Goal: Task Accomplishment & Management: Manage account settings

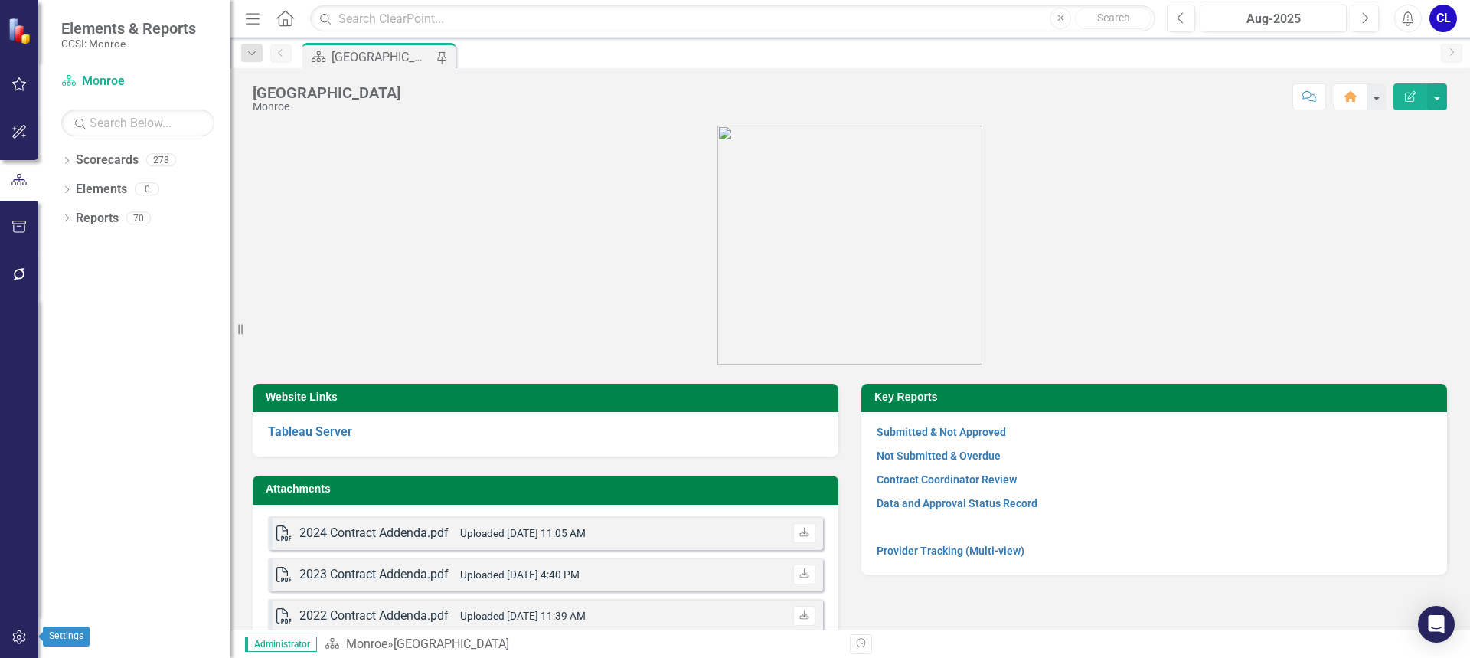
click at [20, 638] on icon "button" at bounding box center [19, 637] width 16 height 12
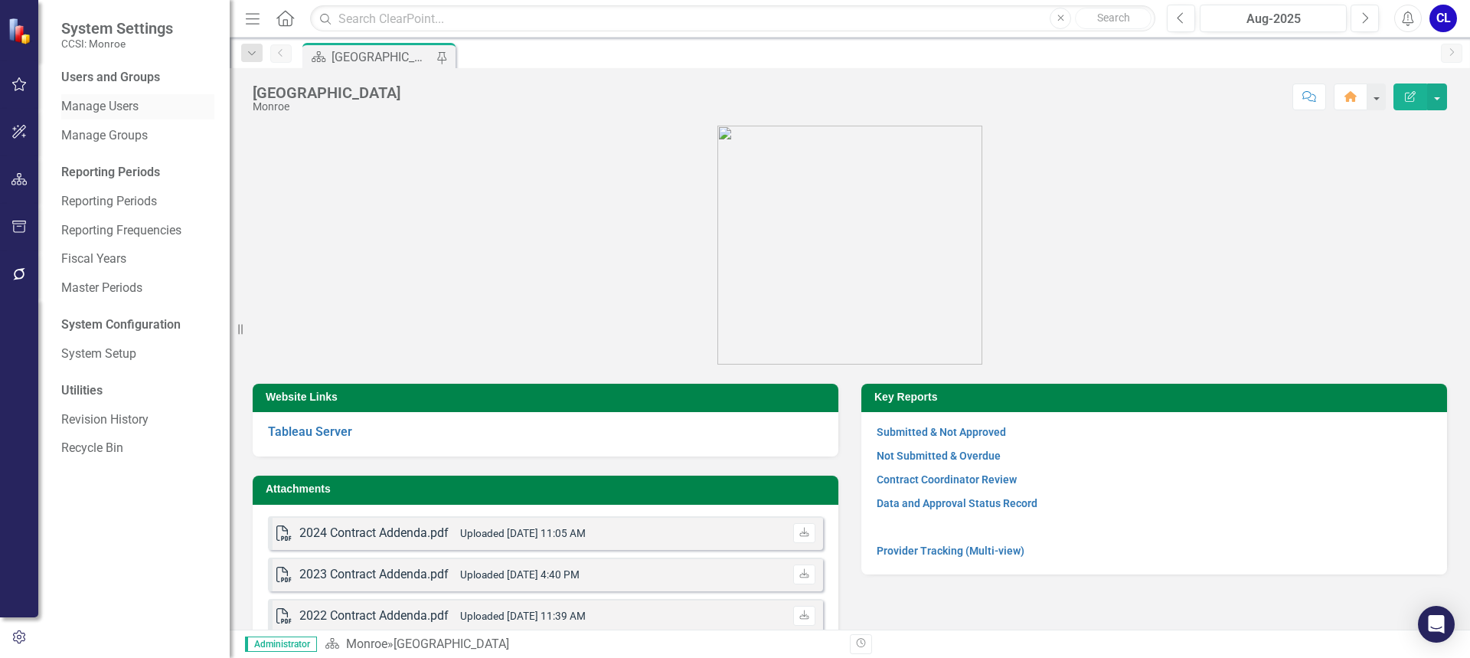
click at [103, 97] on div "Manage Users" at bounding box center [137, 106] width 153 height 25
click at [104, 108] on link "Manage Users" at bounding box center [137, 107] width 153 height 18
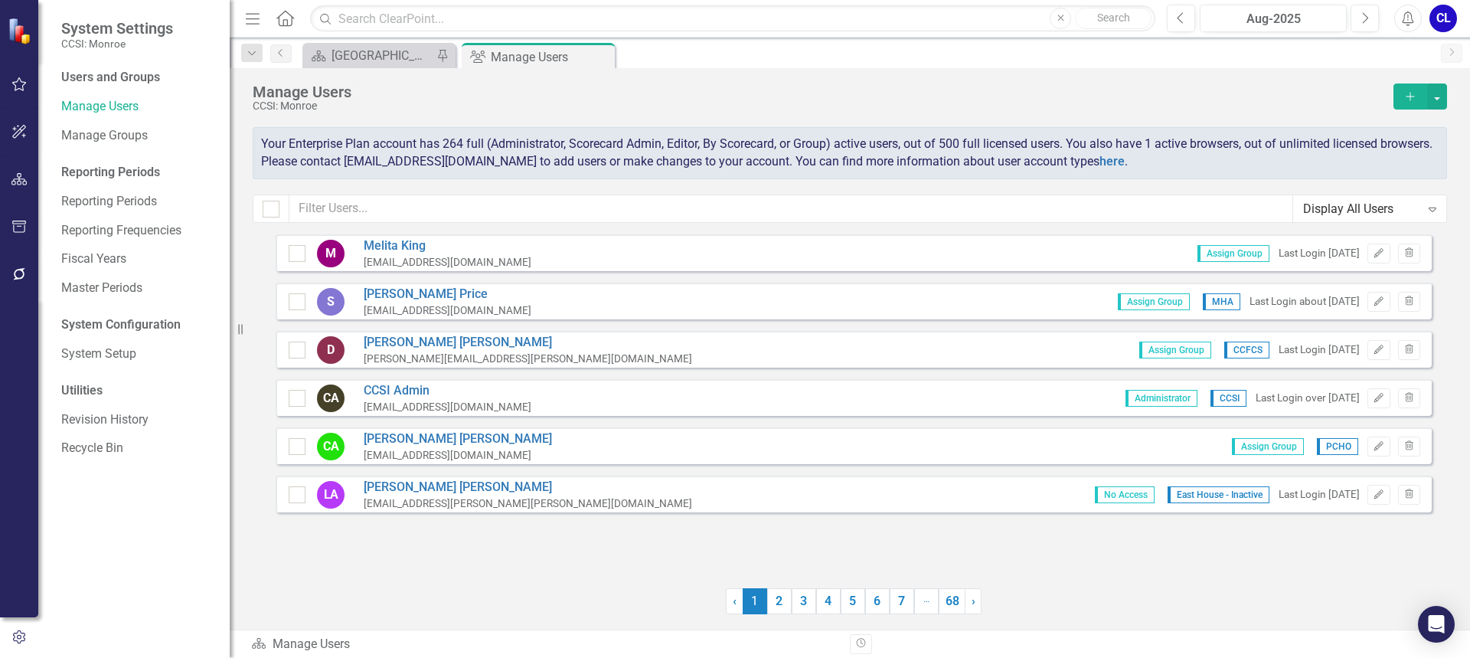
click at [1419, 207] on div "Display All Users" at bounding box center [1361, 209] width 117 height 18
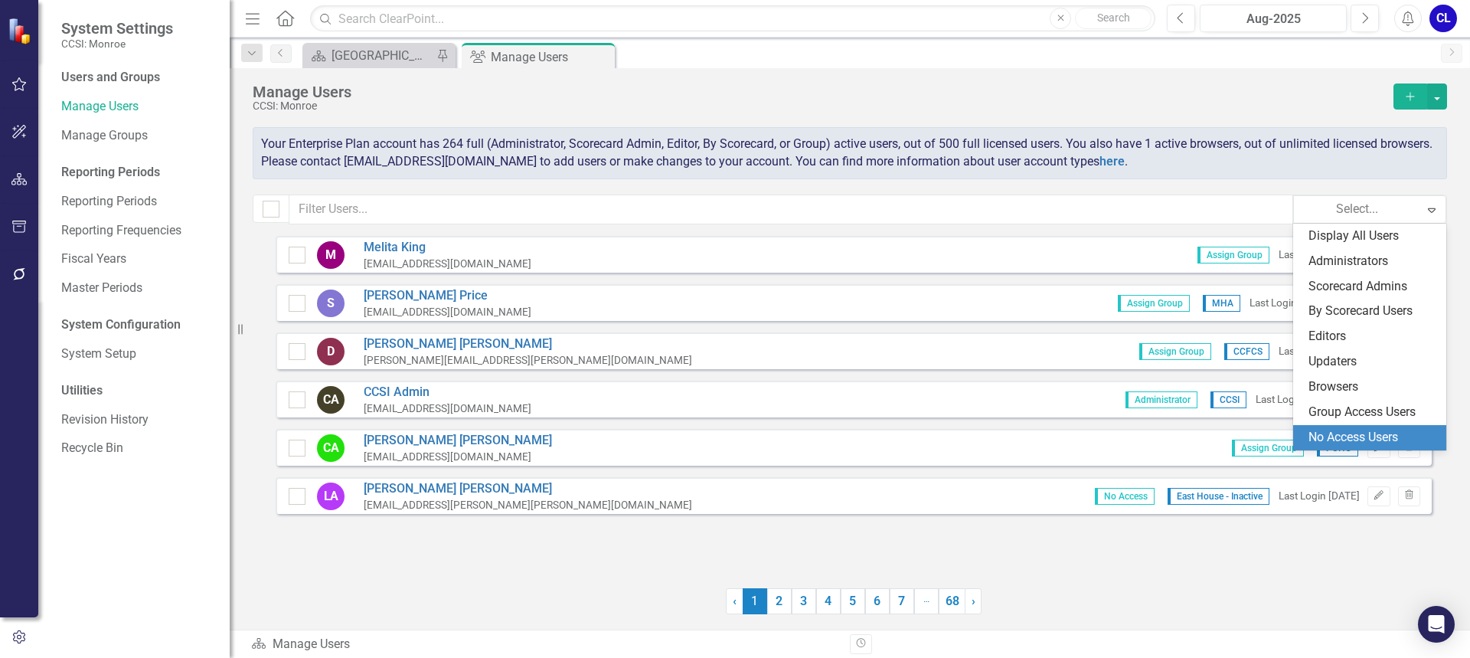
click at [1373, 429] on div "No Access Users" at bounding box center [1372, 438] width 129 height 18
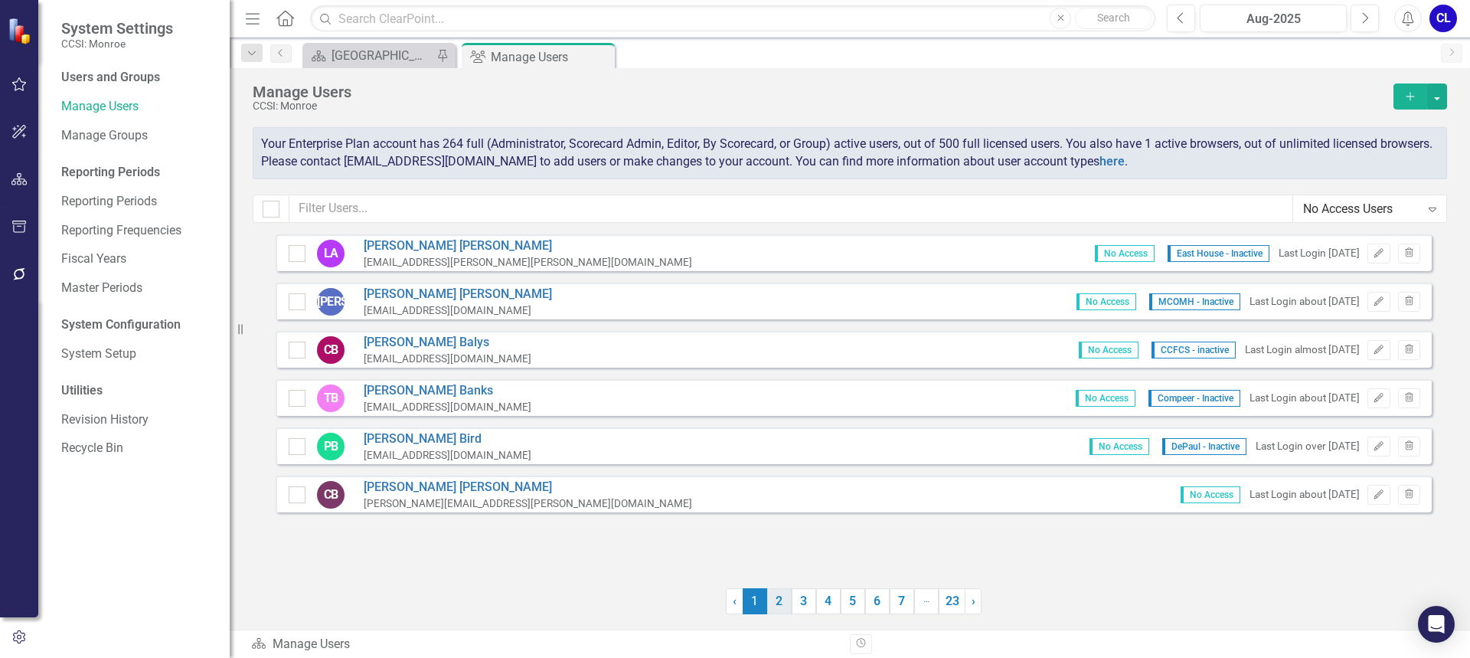
click at [779, 600] on link "2" at bounding box center [779, 601] width 24 height 26
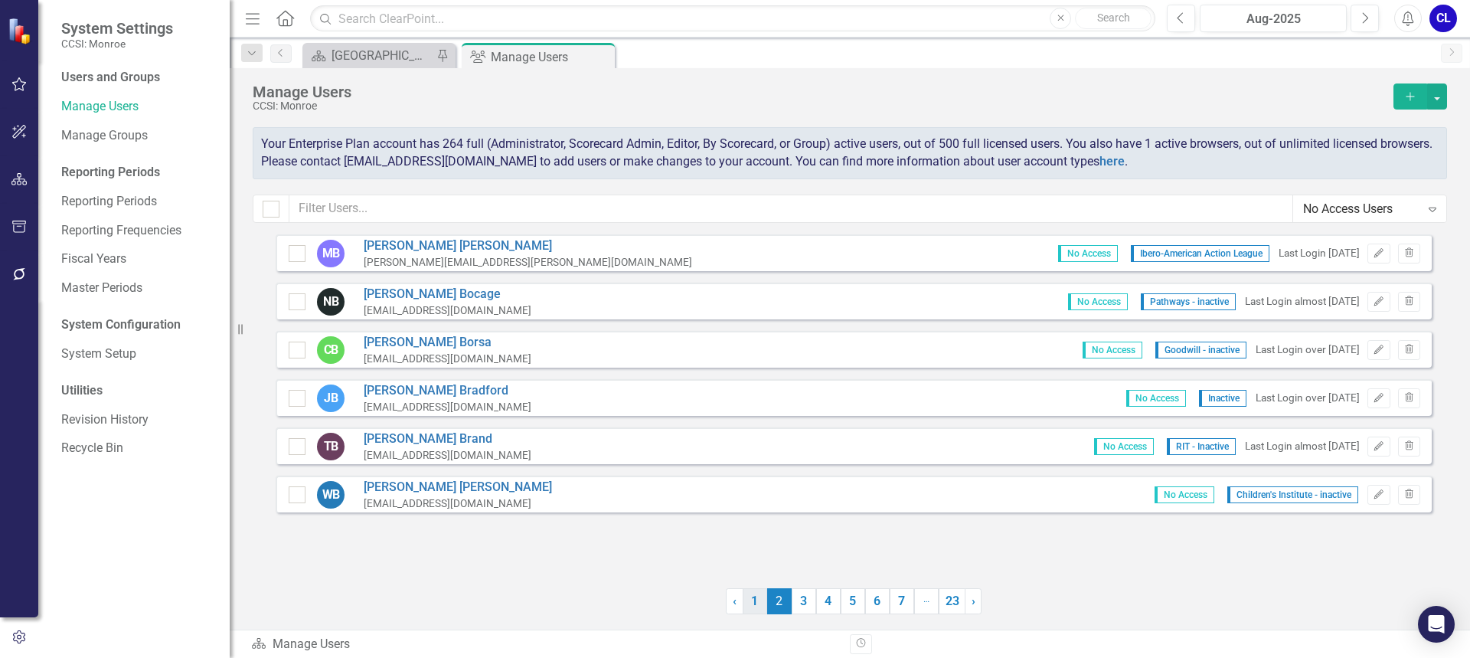
click at [760, 602] on link "1" at bounding box center [755, 601] width 24 height 26
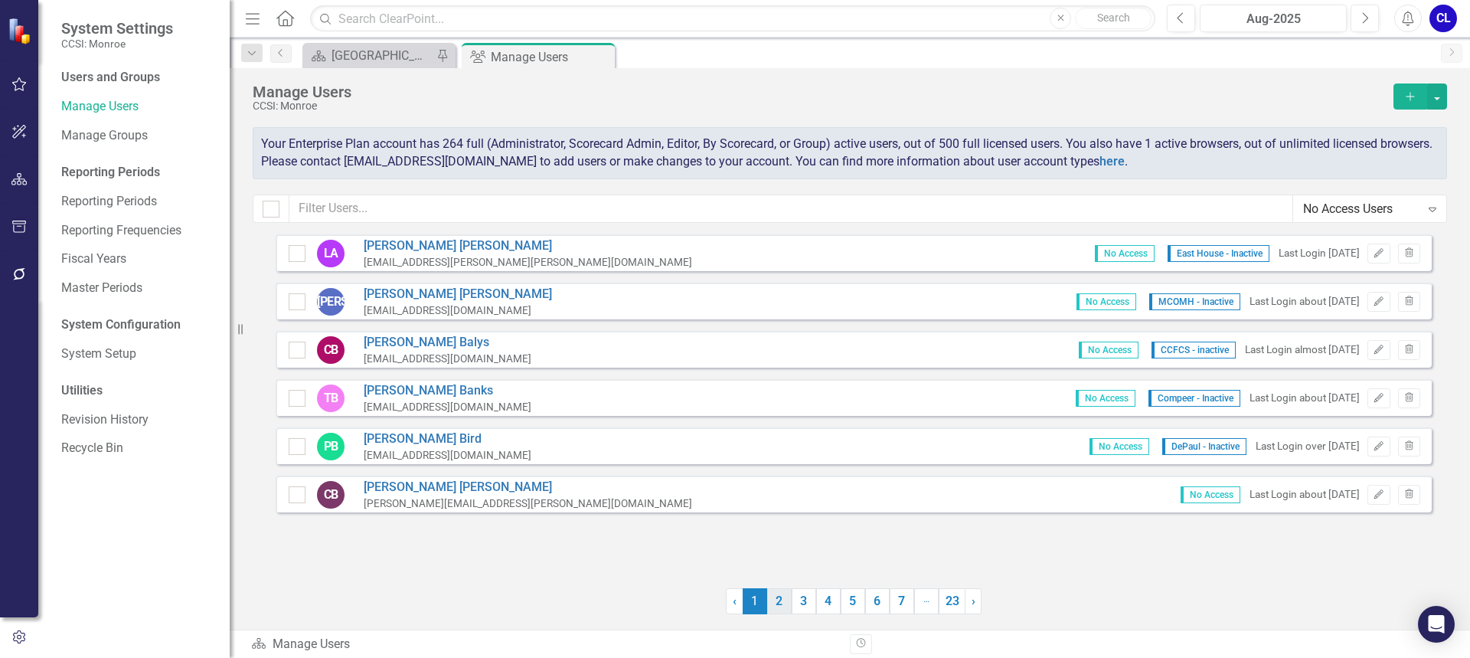
click at [780, 609] on link "2" at bounding box center [779, 601] width 24 height 26
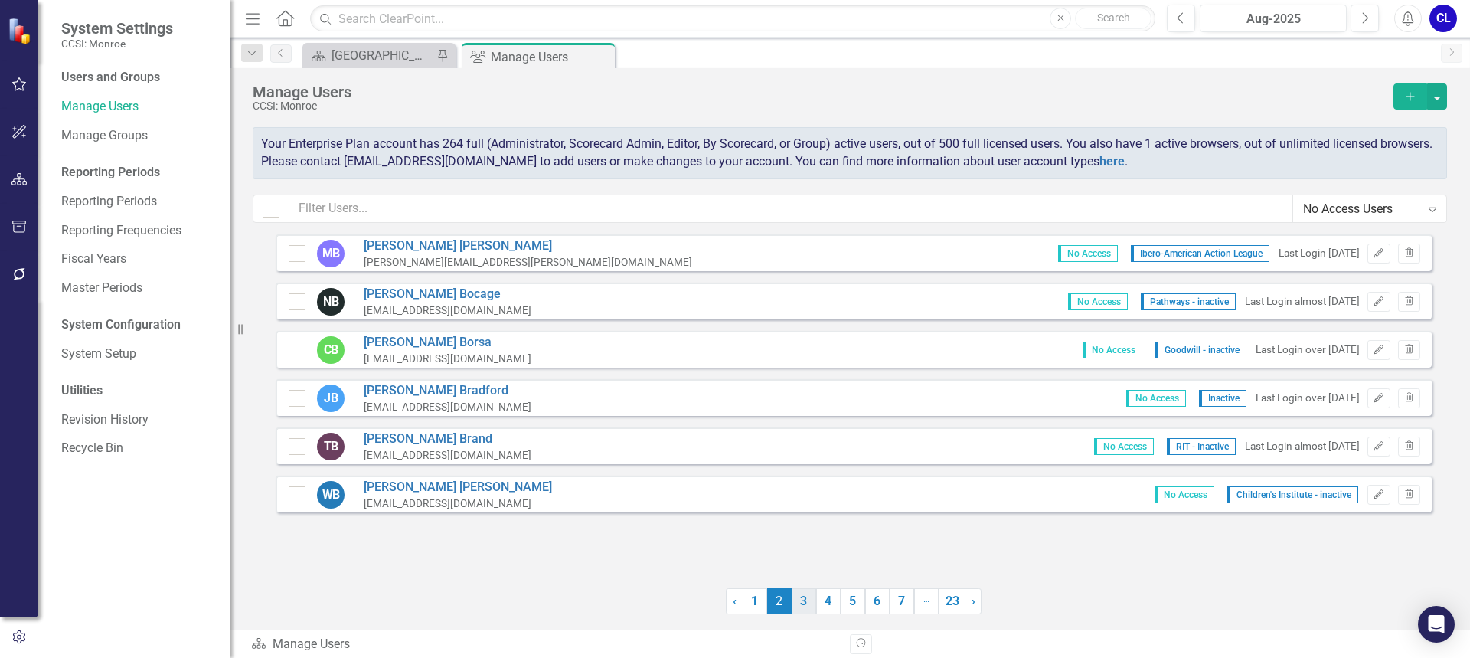
click at [801, 601] on link "3" at bounding box center [804, 601] width 24 height 26
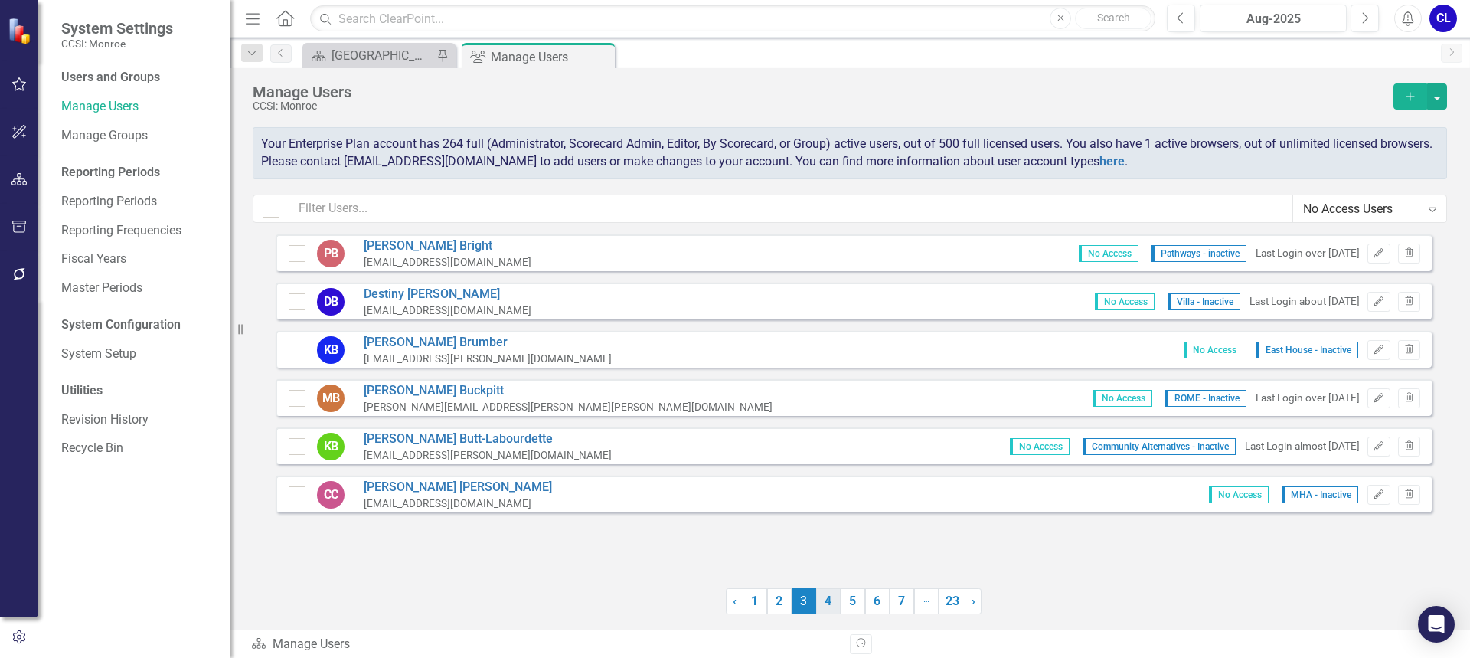
click at [829, 597] on link "4" at bounding box center [828, 601] width 24 height 26
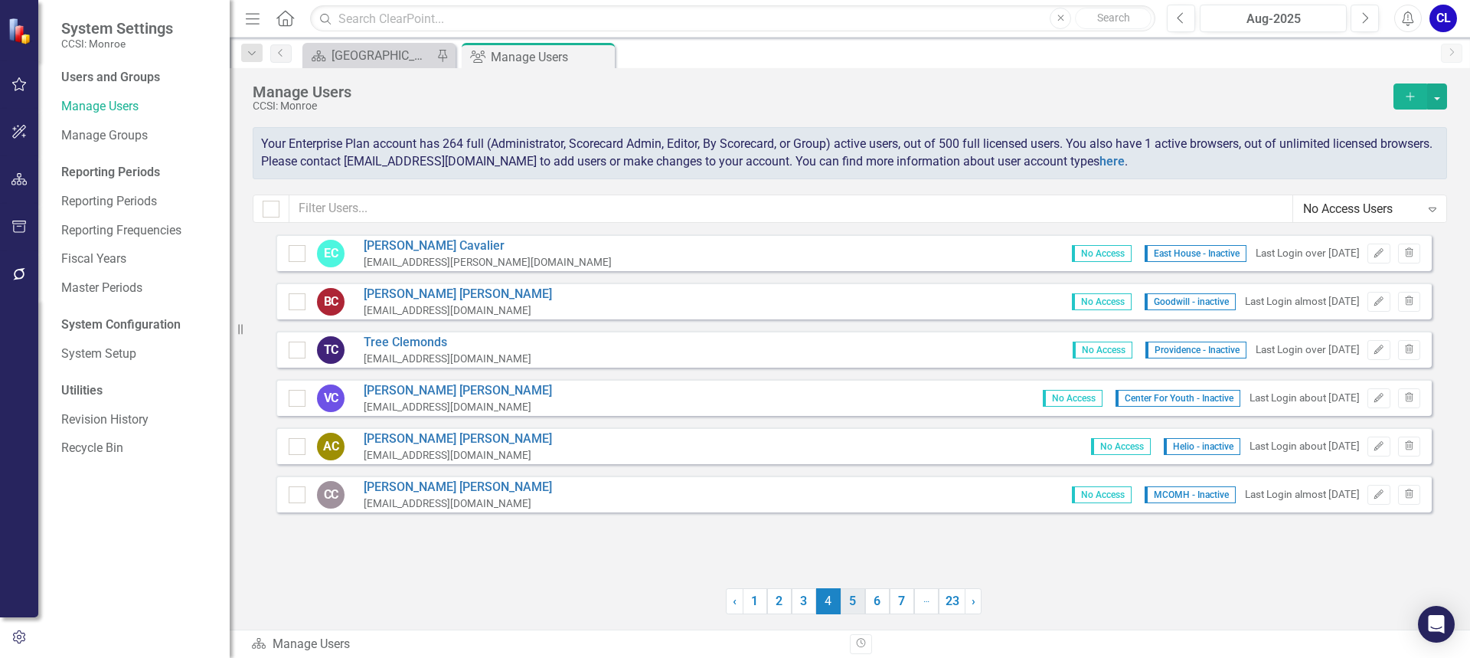
click at [864, 600] on link "5" at bounding box center [853, 601] width 24 height 26
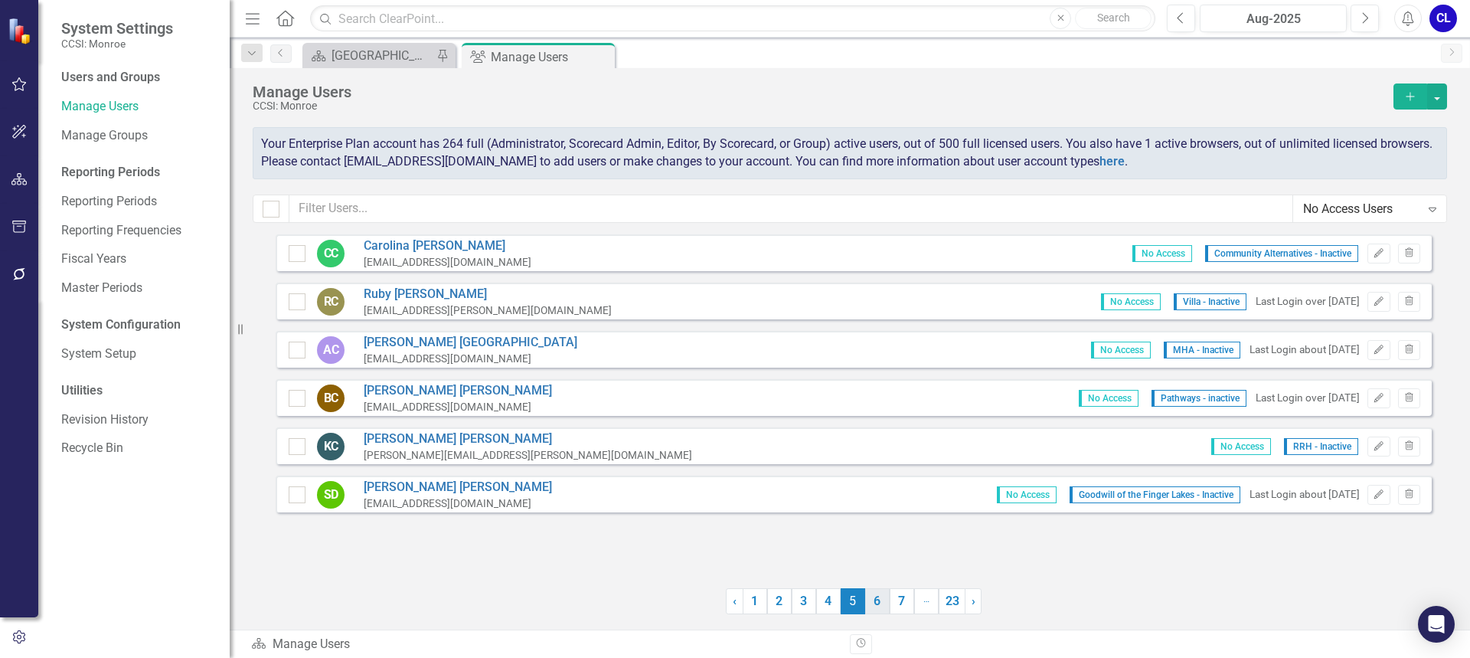
click at [881, 605] on link "6" at bounding box center [877, 601] width 24 height 26
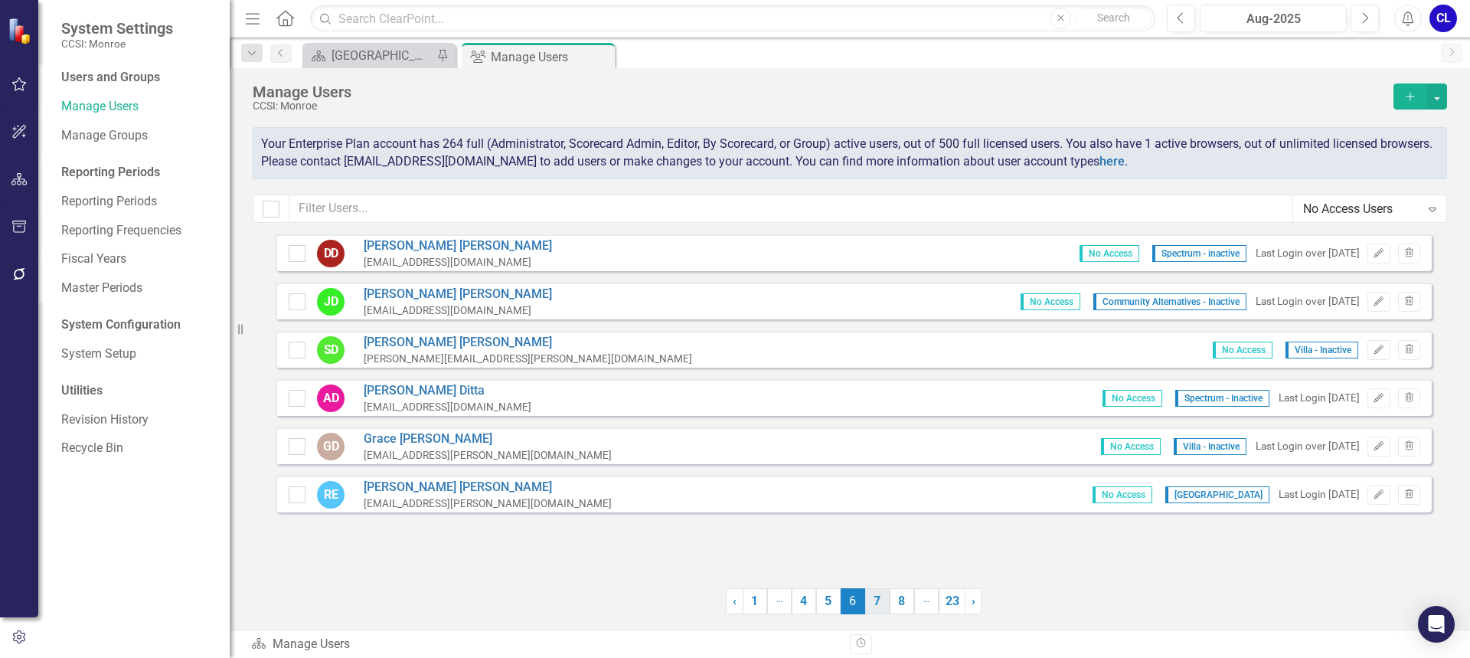
click at [880, 605] on link "7" at bounding box center [877, 601] width 24 height 26
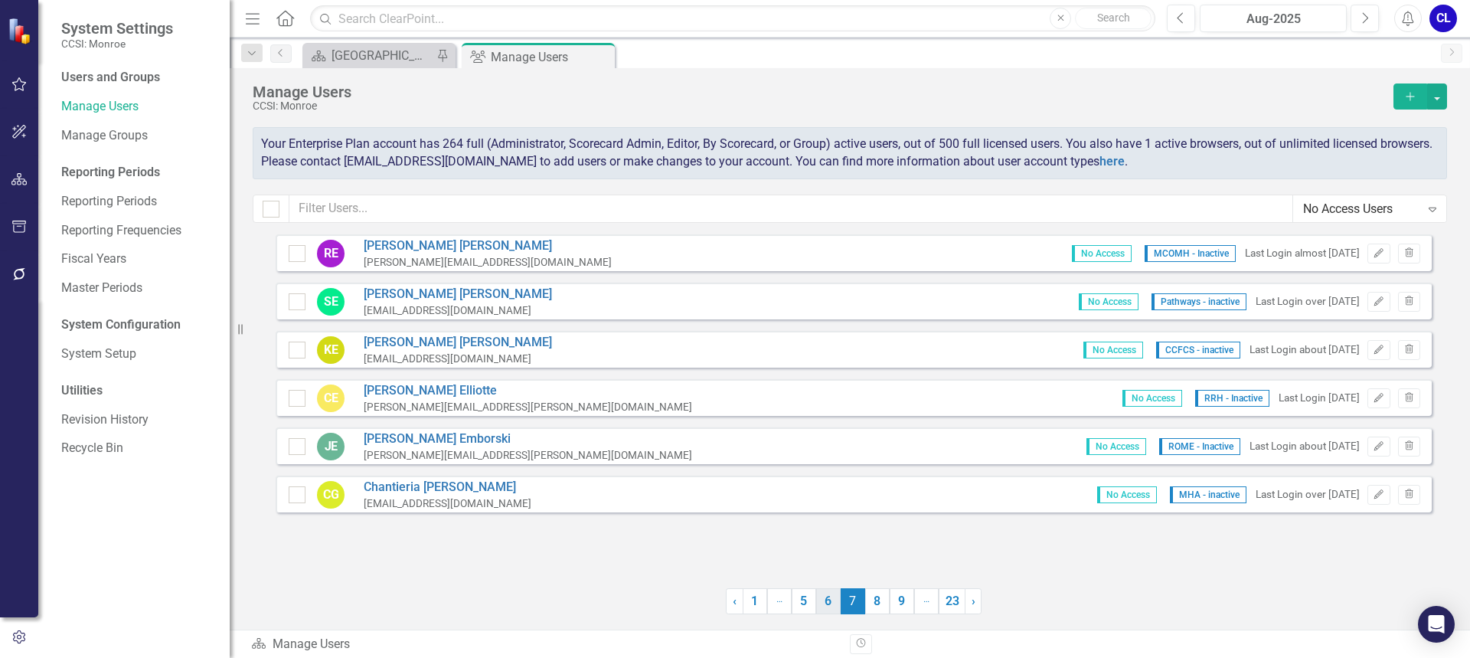
click at [831, 602] on link "6" at bounding box center [828, 601] width 24 height 26
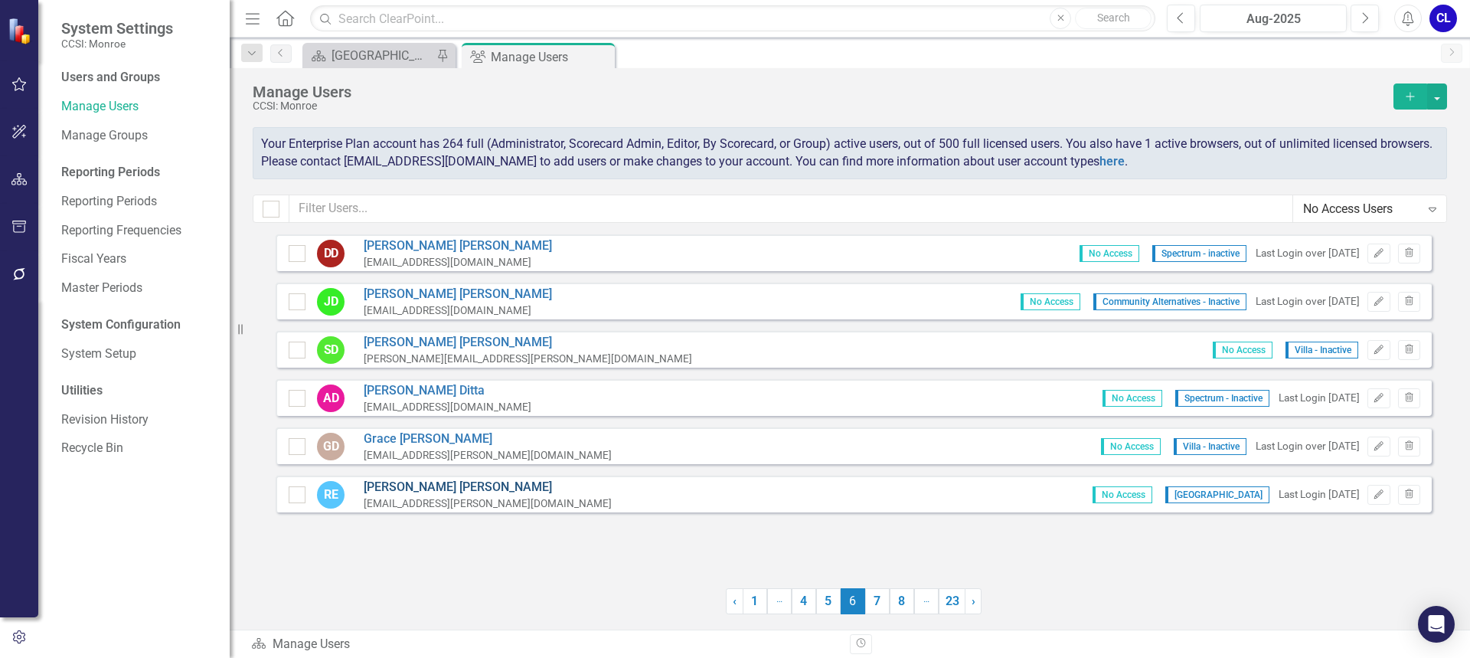
click at [374, 485] on link "[PERSON_NAME]" at bounding box center [488, 487] width 248 height 18
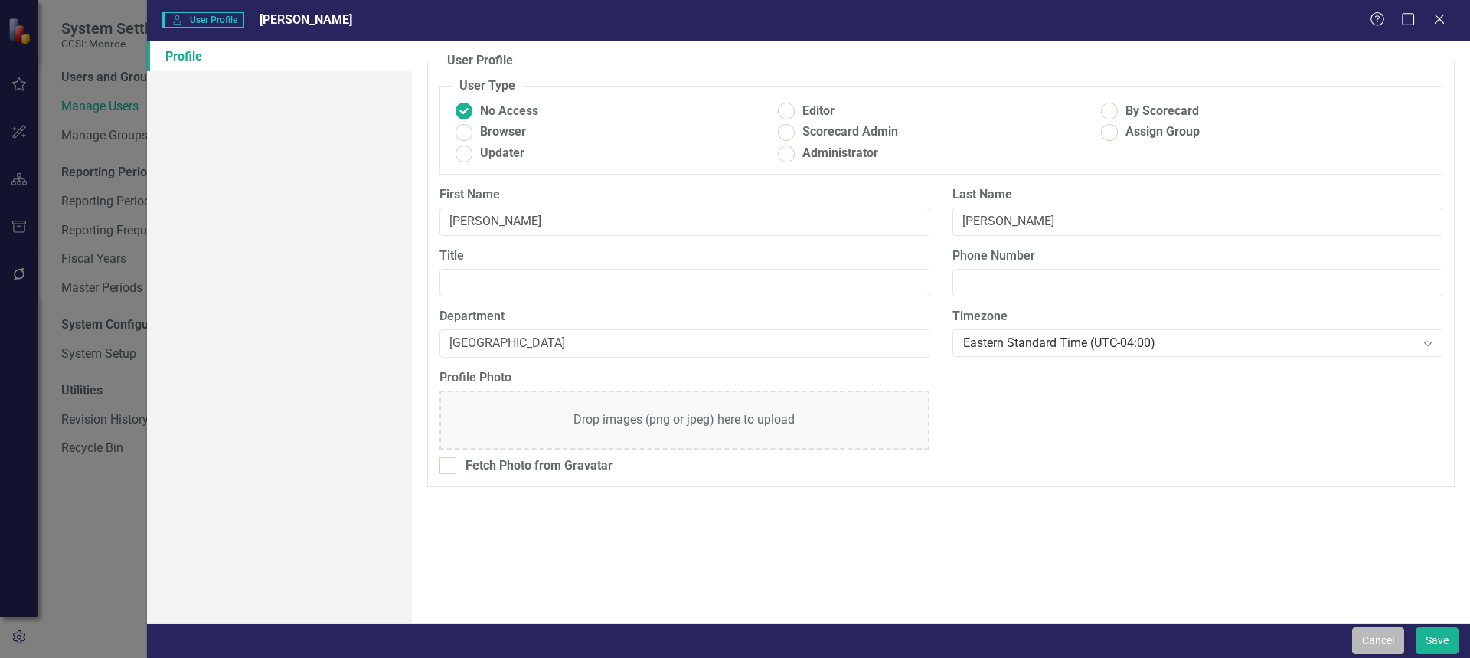
click at [1363, 634] on button "Cancel" at bounding box center [1378, 640] width 52 height 27
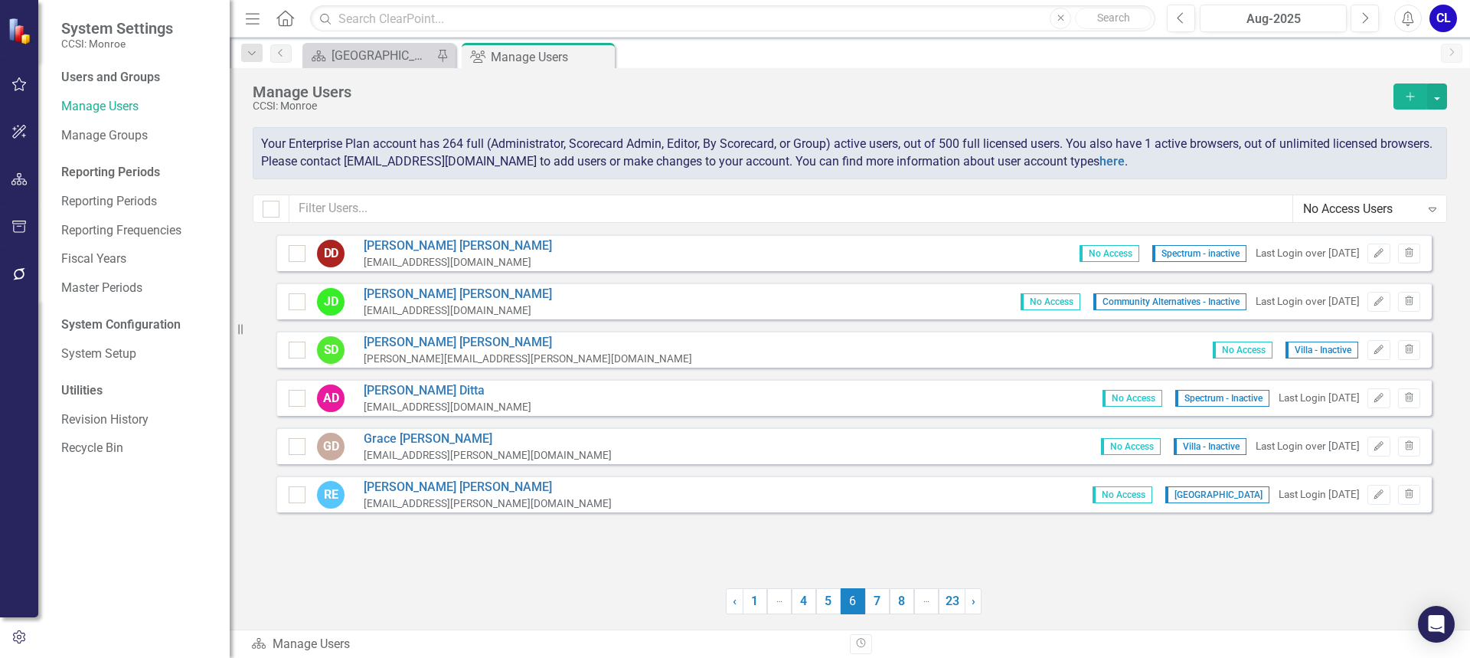
click at [768, 602] on li "… More" at bounding box center [780, 601] width 24 height 26
click at [757, 599] on link "1" at bounding box center [755, 601] width 24 height 26
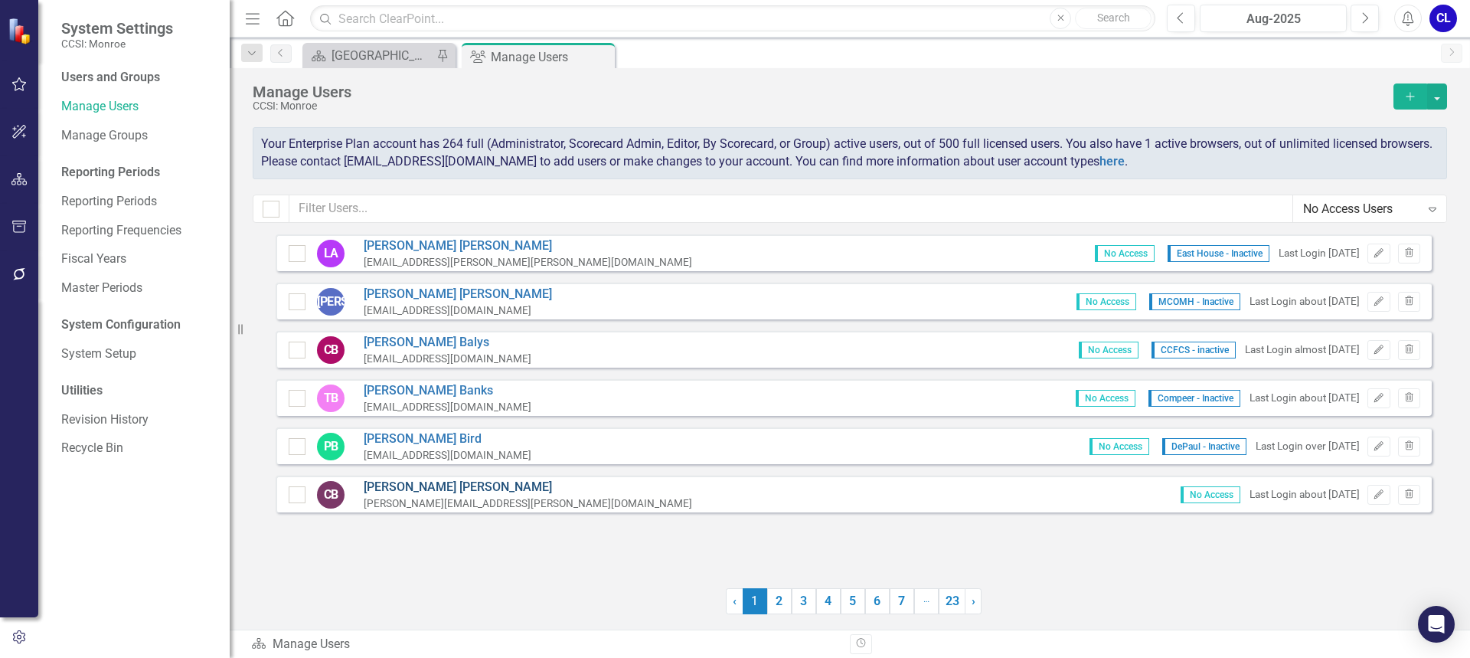
click at [395, 489] on link "[PERSON_NAME]" at bounding box center [528, 487] width 328 height 18
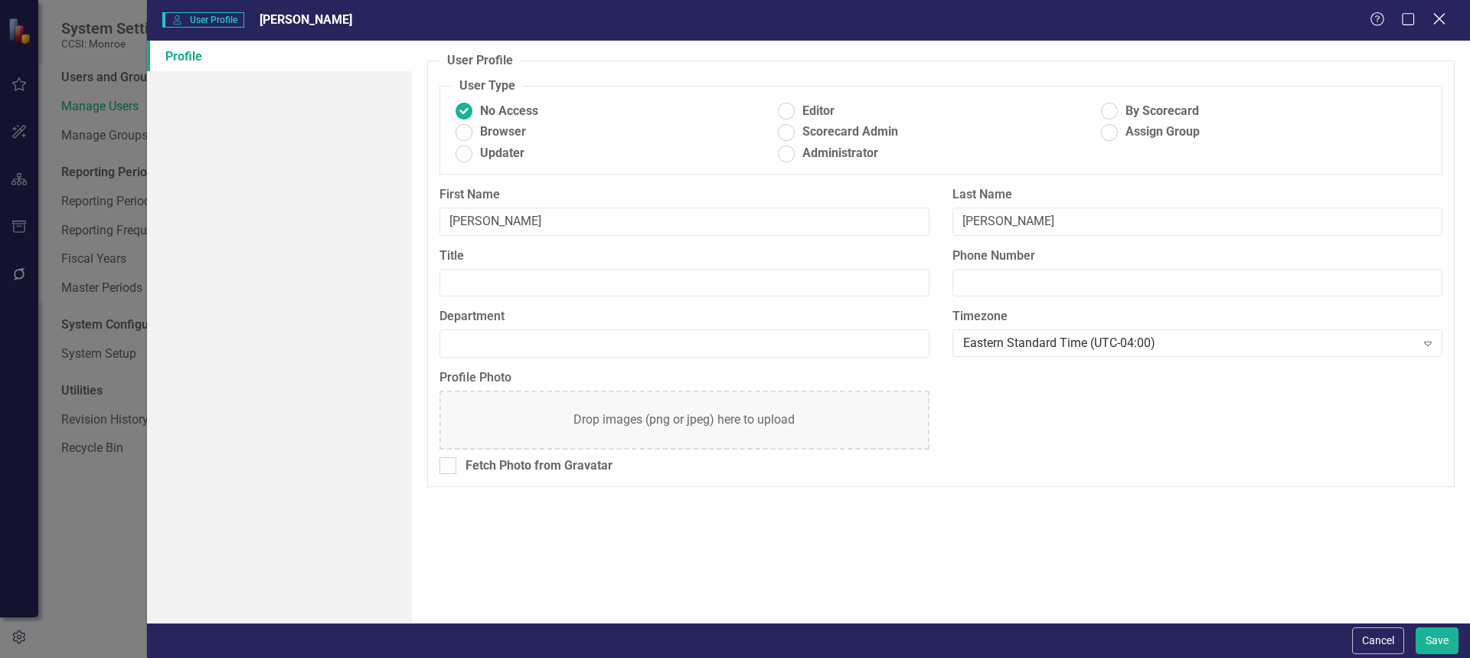
click at [1432, 19] on div "Help Maximize Close" at bounding box center [1412, 20] width 85 height 18
click at [1379, 632] on button "Cancel" at bounding box center [1378, 640] width 52 height 27
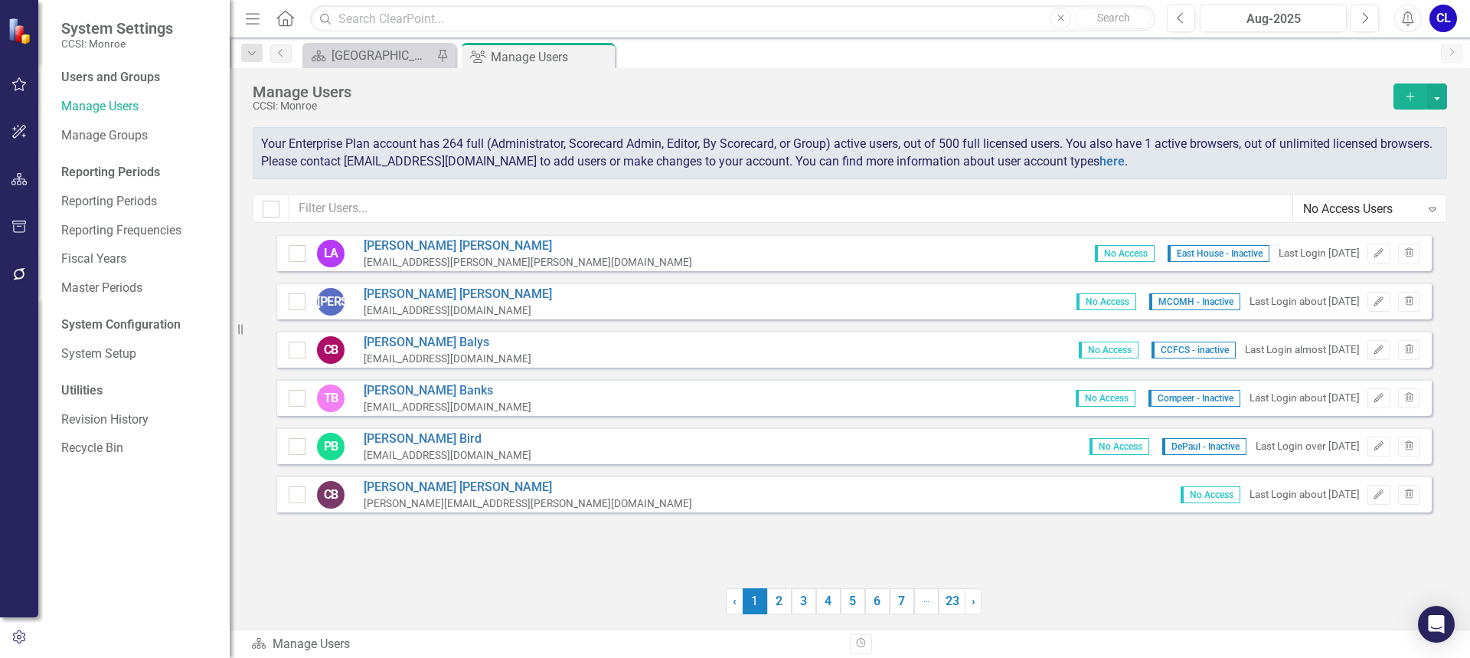
click at [1348, 214] on div "No Access Users" at bounding box center [1361, 209] width 117 height 18
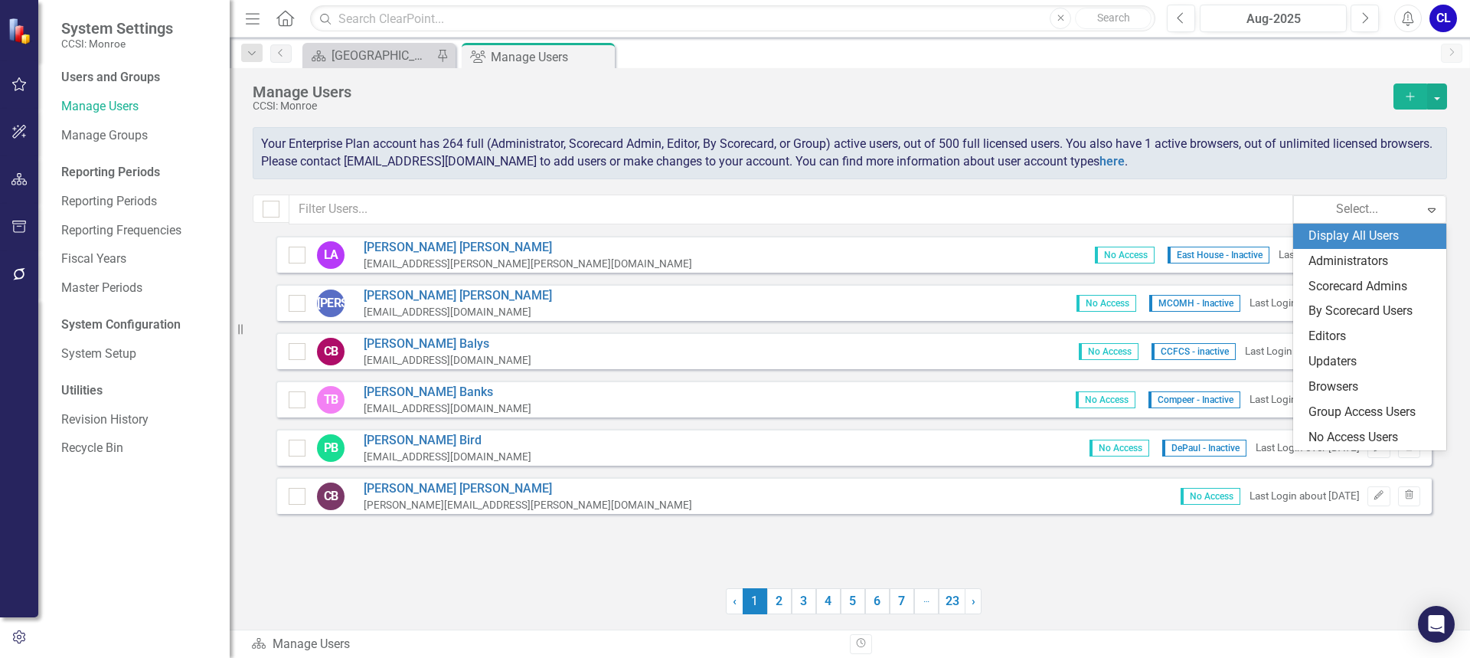
click at [1342, 237] on div "Display All Users" at bounding box center [1372, 236] width 129 height 18
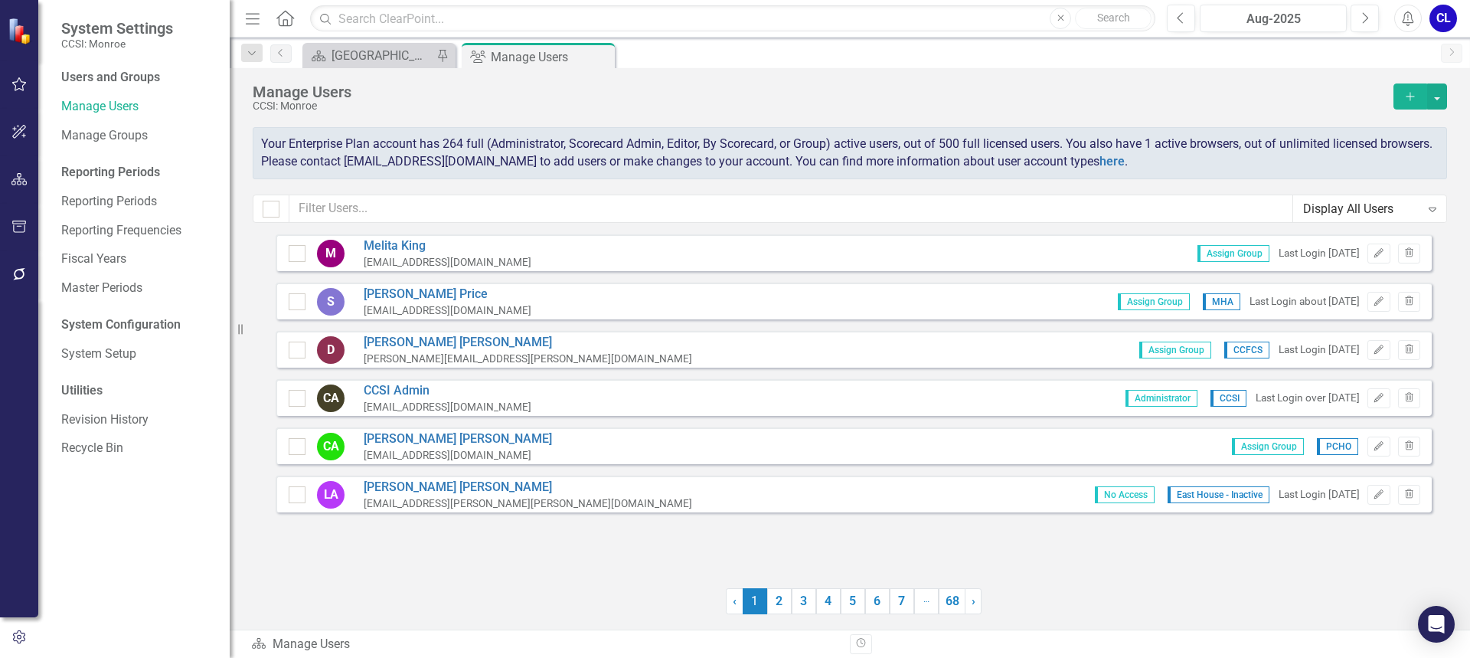
click at [1106, 557] on div "M [PERSON_NAME] [PERSON_NAME][EMAIL_ADDRESS][DOMAIN_NAME] Assign Group Last Log…" at bounding box center [854, 401] width 1156 height 335
click at [384, 244] on link "[PERSON_NAME]" at bounding box center [448, 246] width 168 height 18
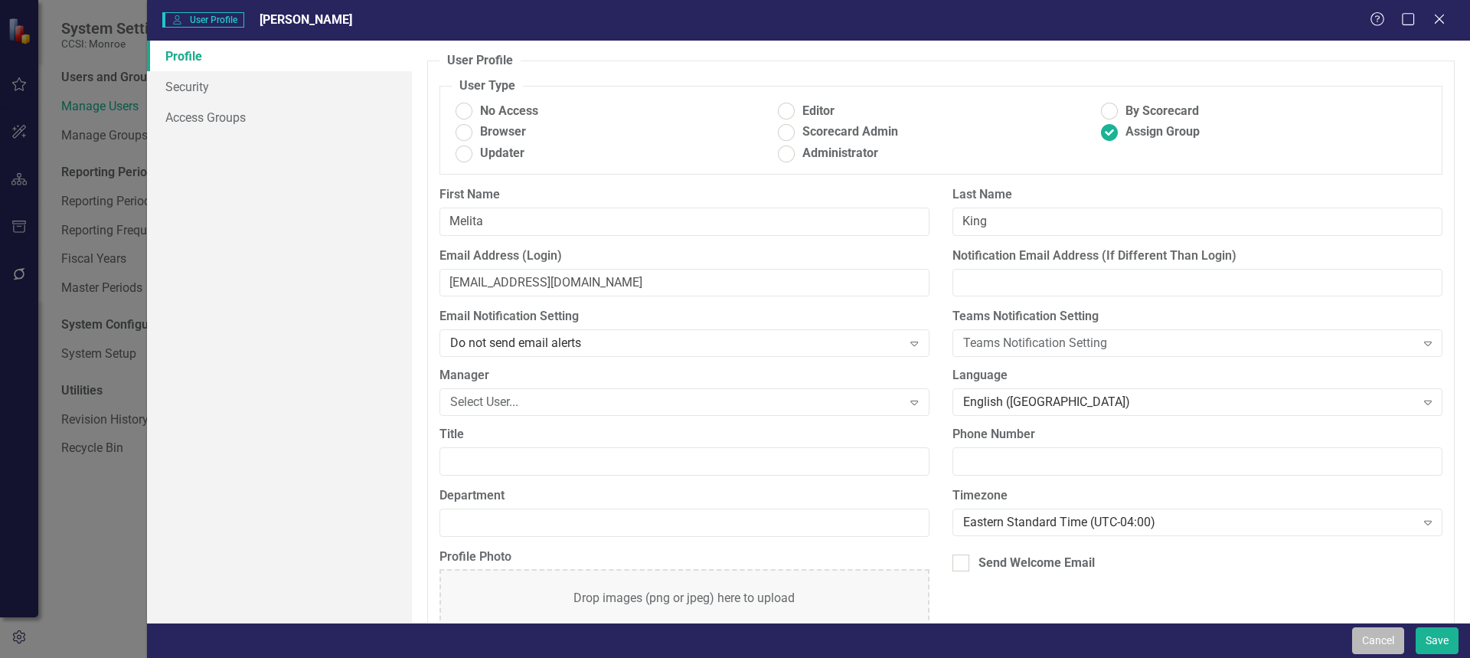
click at [1364, 638] on button "Cancel" at bounding box center [1378, 640] width 52 height 27
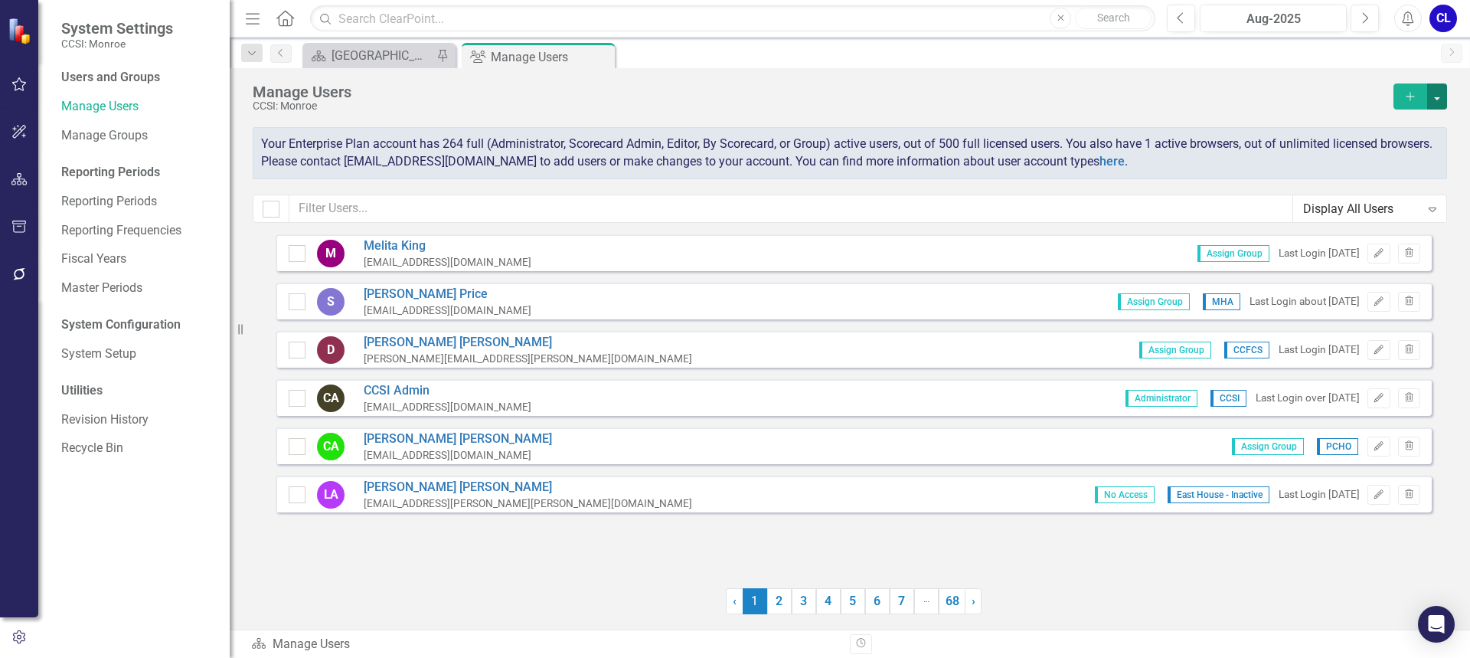
click at [1438, 97] on button "button" at bounding box center [1437, 96] width 20 height 26
click at [1273, 83] on div "Manage Users CCSI: Monroe Add Your Enterprise Plan account has 264 full (Admini…" at bounding box center [850, 151] width 1240 height 166
click at [1442, 101] on button "button" at bounding box center [1437, 96] width 20 height 26
click at [412, 211] on input "text" at bounding box center [791, 208] width 1004 height 28
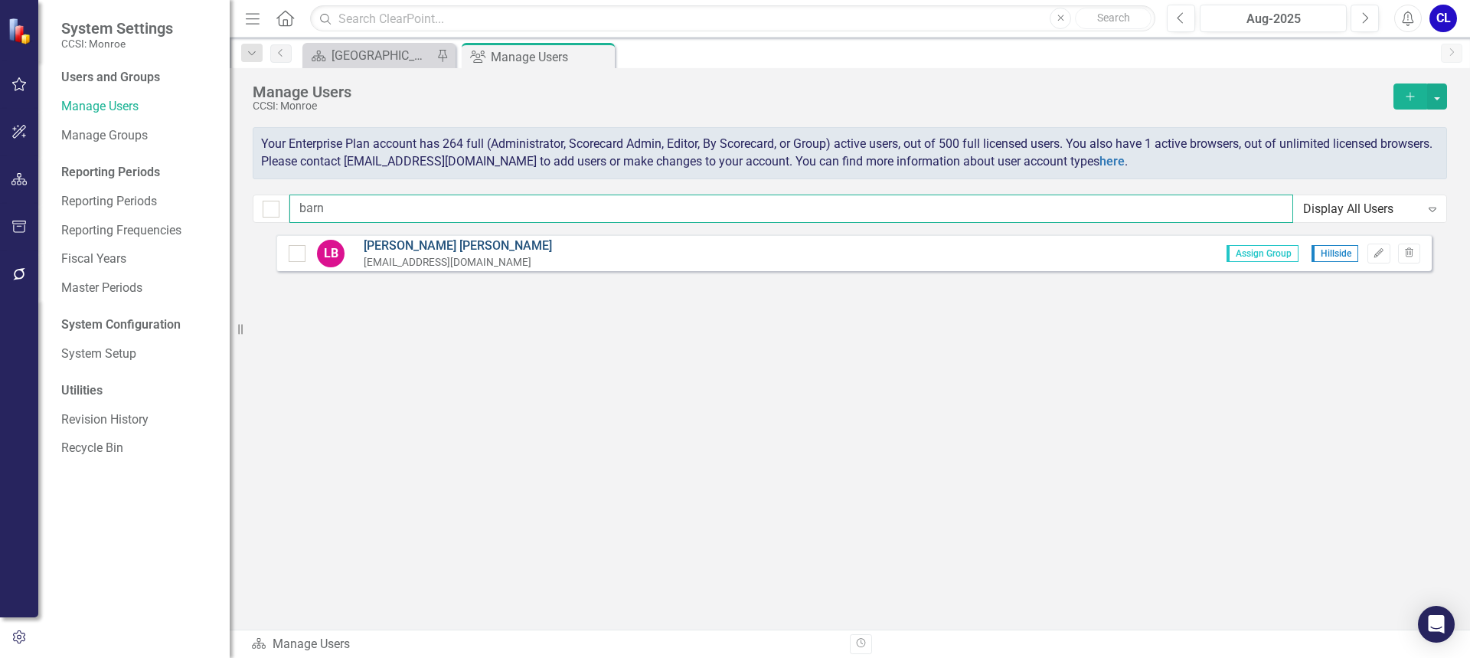
type input "barn"
click at [420, 248] on link "[PERSON_NAME]" at bounding box center [458, 246] width 188 height 18
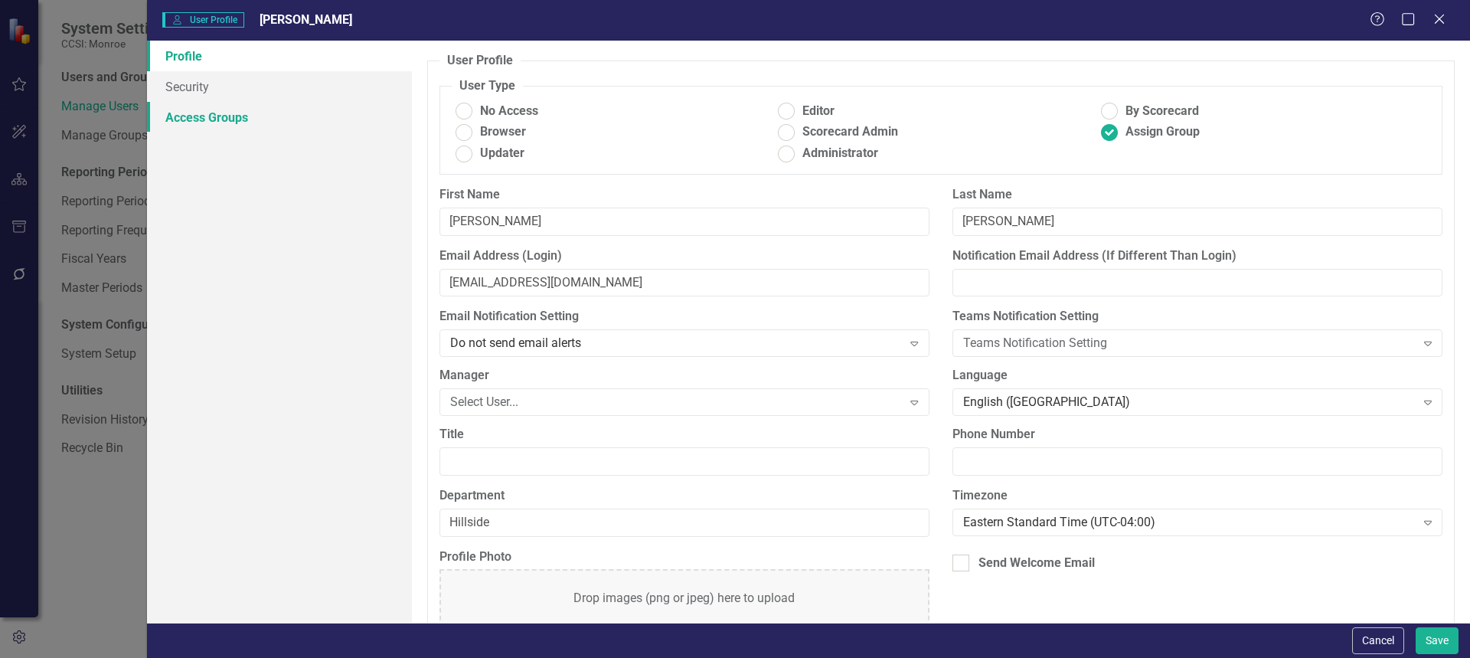
click at [182, 110] on link "Access Groups" at bounding box center [279, 117] width 265 height 31
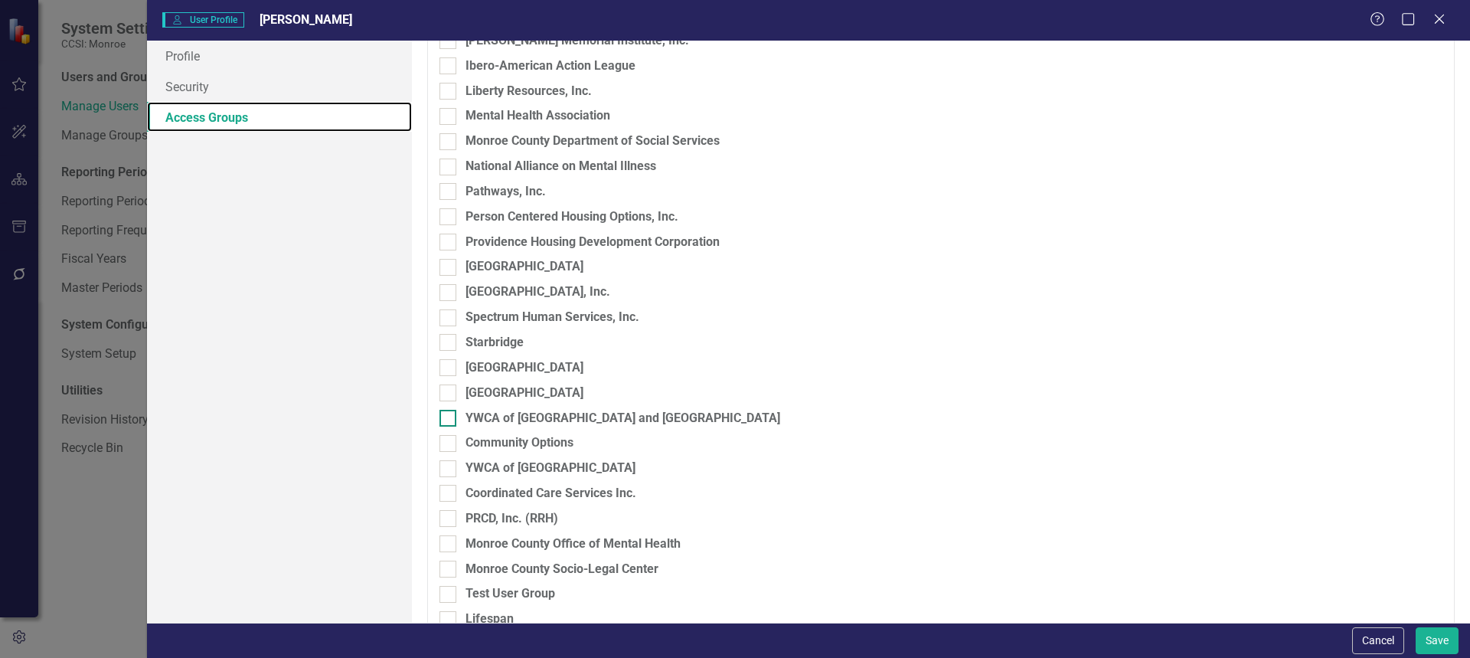
scroll to position [691, 0]
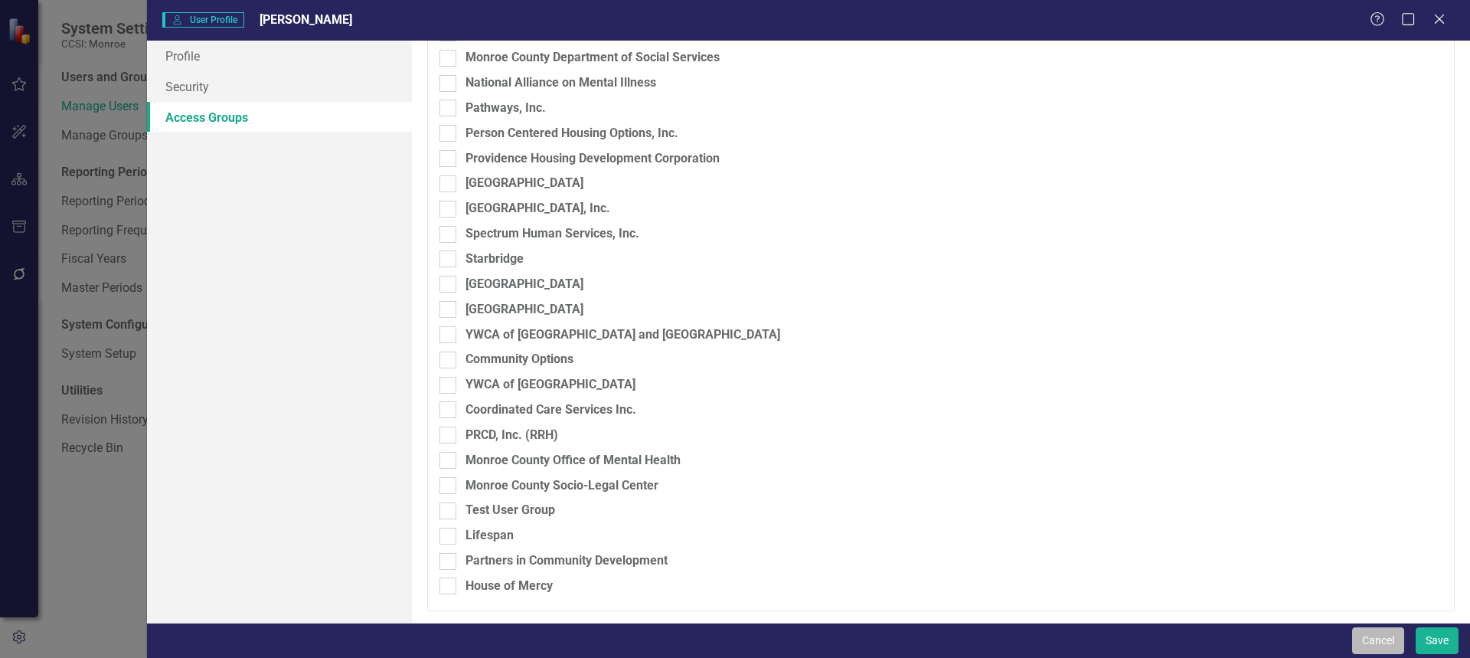
click at [1388, 631] on button "Cancel" at bounding box center [1378, 640] width 52 height 27
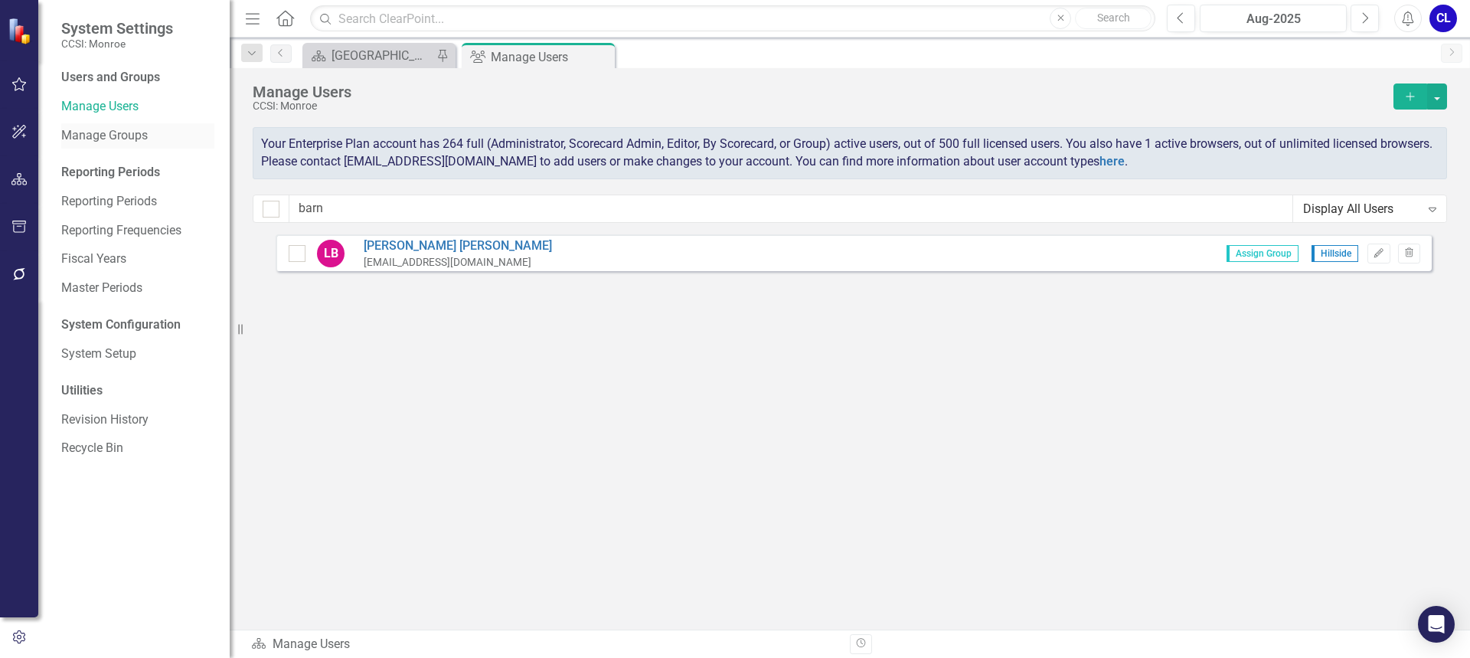
click at [94, 141] on link "Manage Groups" at bounding box center [137, 136] width 153 height 18
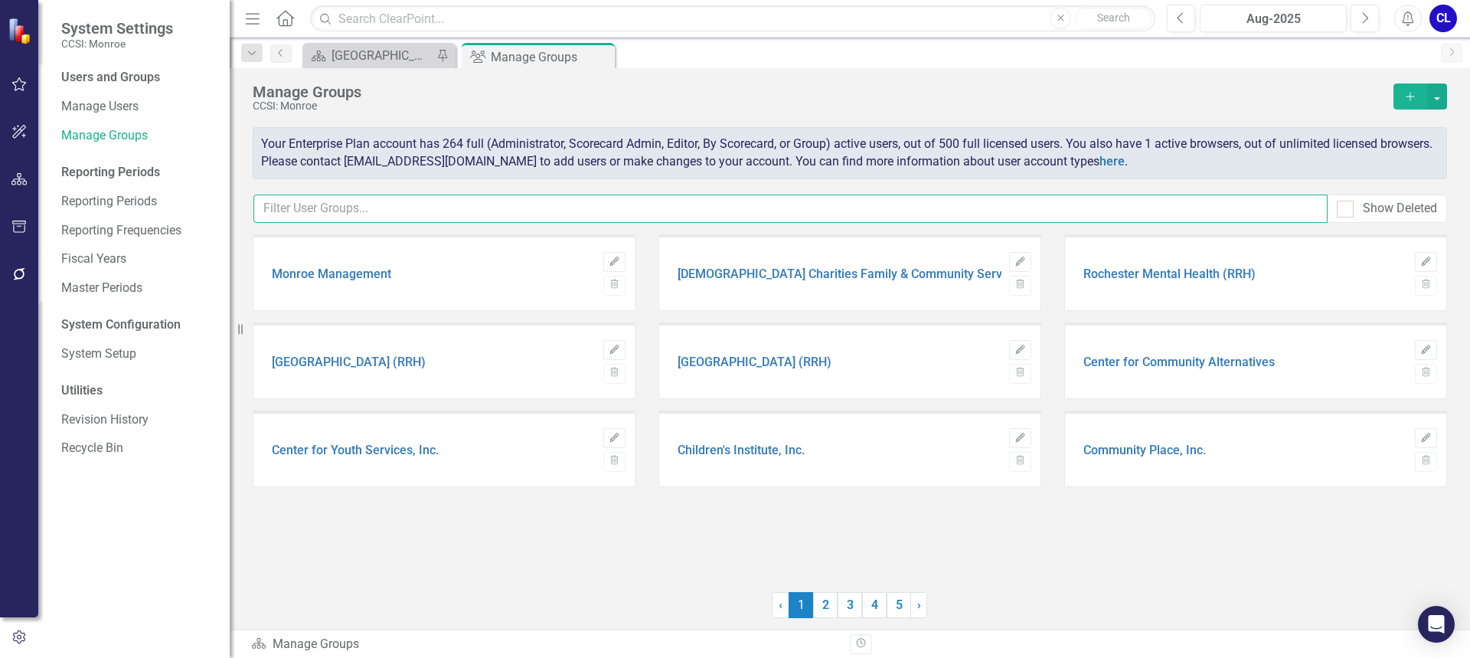
click at [607, 210] on input "text" at bounding box center [790, 208] width 1074 height 28
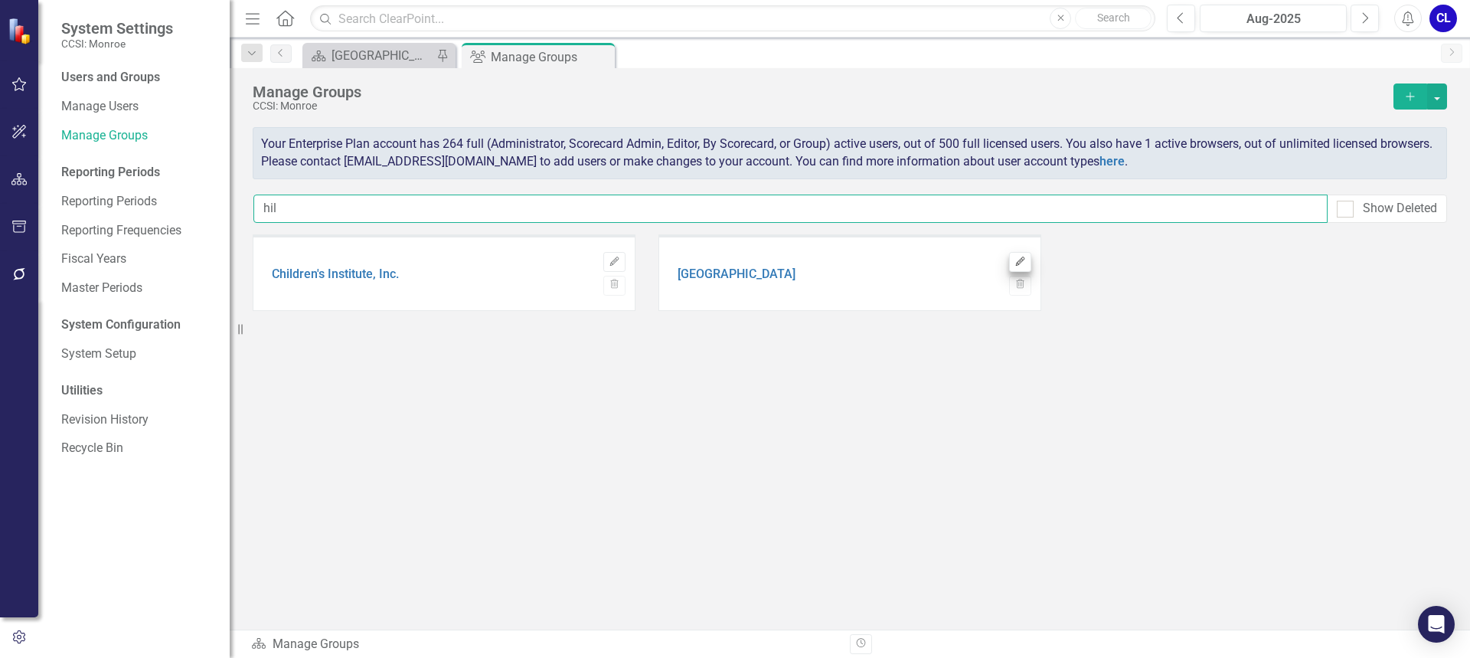
type input "hil"
click at [1015, 253] on button "Edit" at bounding box center [1020, 262] width 22 height 20
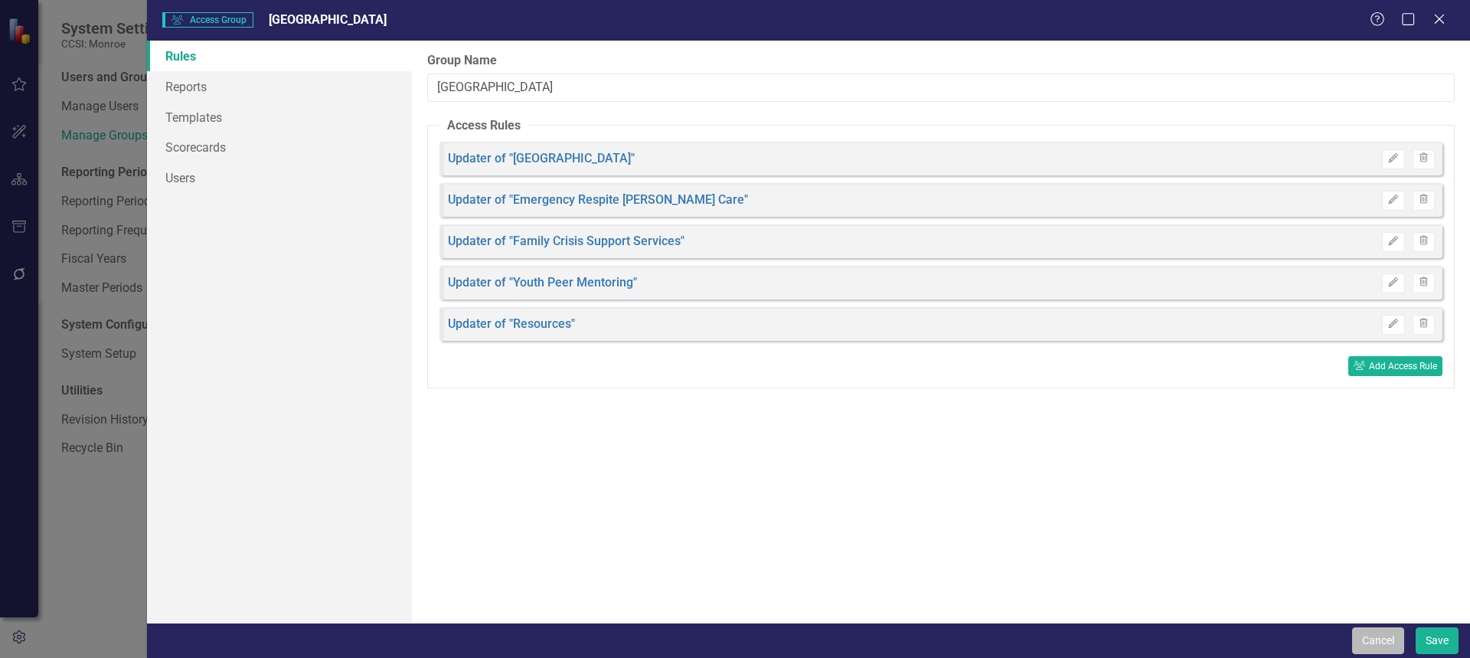
click at [1361, 645] on button "Cancel" at bounding box center [1378, 640] width 52 height 27
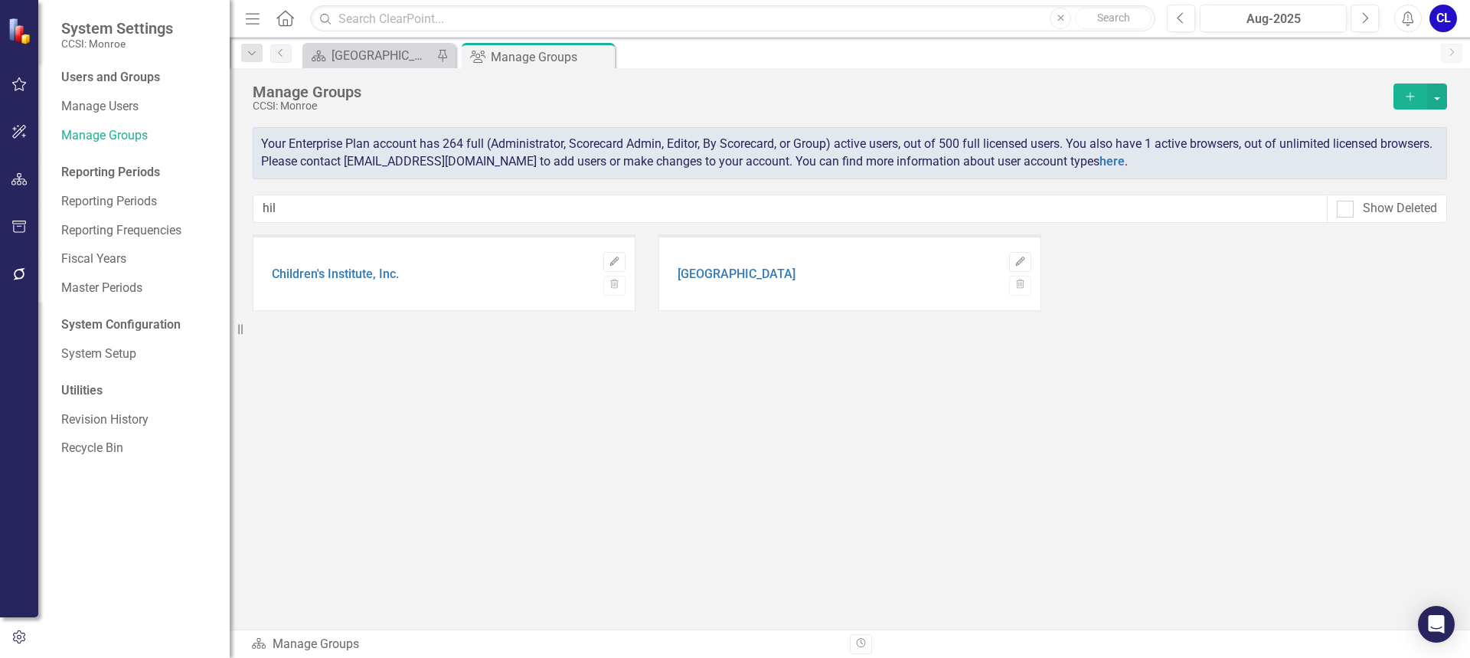
click at [813, 534] on div "Children's Institute, Inc. Edit Trash Hillside Children's Center Edit Trash" at bounding box center [850, 405] width 1194 height 343
